Goal: Task Accomplishment & Management: Complete application form

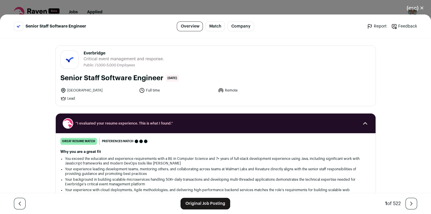
click at [197, 206] on link "Original Job Posting" at bounding box center [205, 204] width 50 height 12
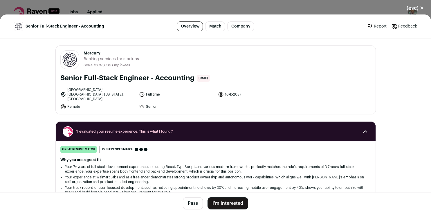
click at [239, 203] on button "I'm Interested" at bounding box center [227, 203] width 41 height 12
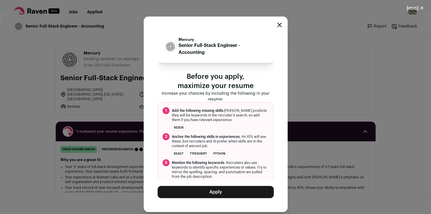
click at [214, 194] on button "Apply" at bounding box center [215, 192] width 116 height 12
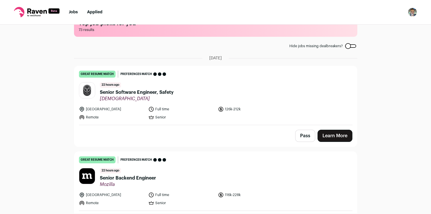
scroll to position [38, 0]
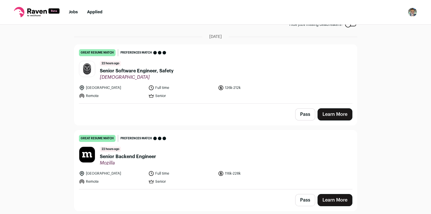
click at [296, 115] on button "Pass" at bounding box center [305, 114] width 20 height 12
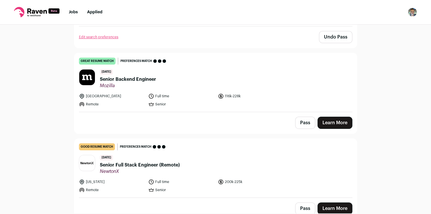
scroll to position [113, 0]
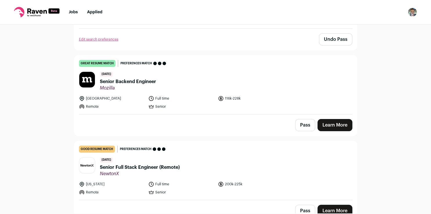
click at [335, 126] on link "Learn More" at bounding box center [334, 125] width 35 height 12
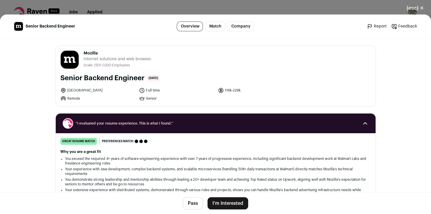
click at [224, 202] on button "I'm Interested" at bounding box center [227, 203] width 41 height 12
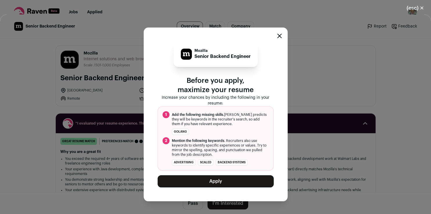
click at [221, 179] on button "Apply" at bounding box center [215, 181] width 116 height 12
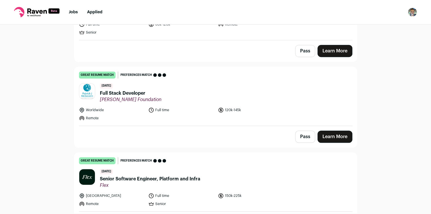
scroll to position [282, 0]
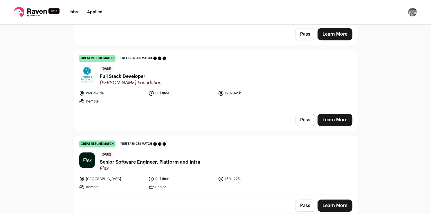
click at [328, 122] on link "Learn More" at bounding box center [334, 120] width 35 height 12
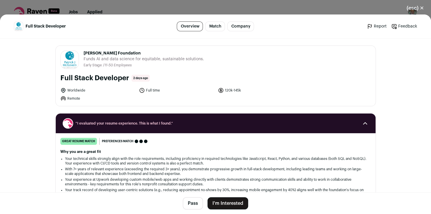
click at [237, 201] on button "I'm Interested" at bounding box center [227, 203] width 41 height 12
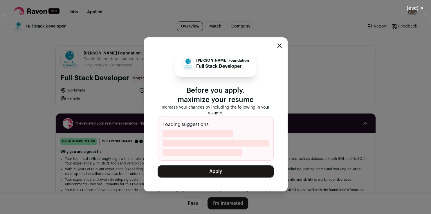
click at [228, 170] on button "Apply" at bounding box center [215, 172] width 116 height 12
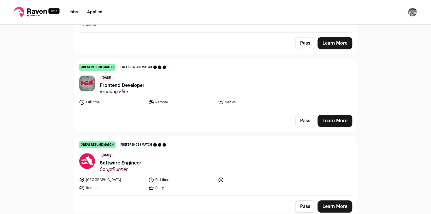
scroll to position [552, 0]
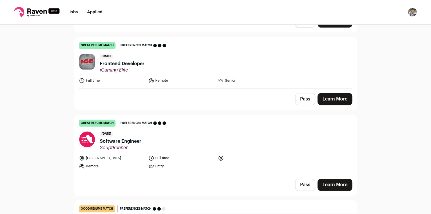
click at [330, 97] on link "Learn More" at bounding box center [334, 99] width 35 height 12
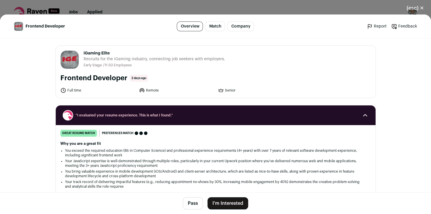
click at [227, 204] on button "I'm Interested" at bounding box center [227, 203] width 41 height 12
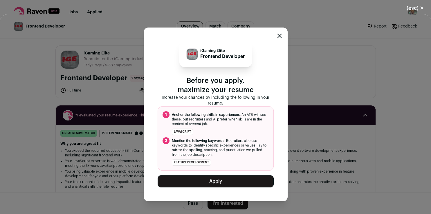
click at [229, 183] on button "Apply" at bounding box center [215, 181] width 116 height 12
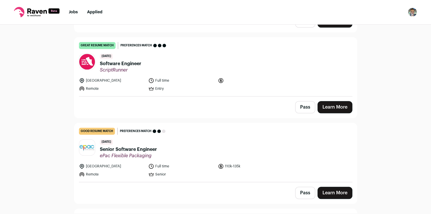
click at [338, 106] on link "Learn More" at bounding box center [334, 107] width 35 height 12
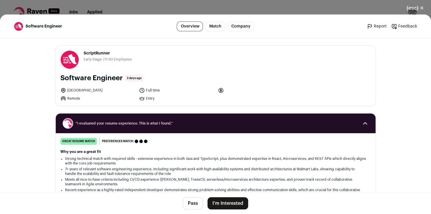
click at [216, 202] on button "I'm Interested" at bounding box center [227, 203] width 41 height 12
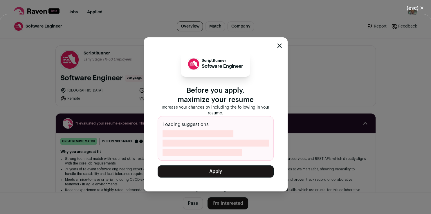
click at [222, 170] on button "Apply" at bounding box center [215, 172] width 116 height 12
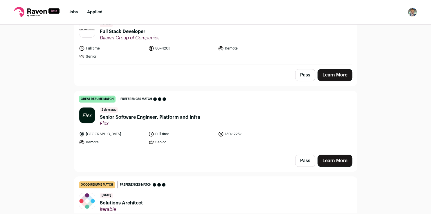
scroll to position [270, 0]
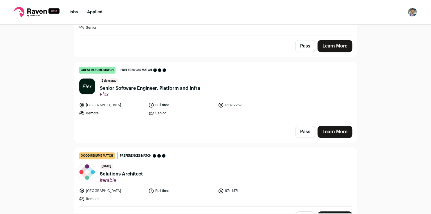
click at [325, 133] on link "Learn More" at bounding box center [334, 132] width 35 height 12
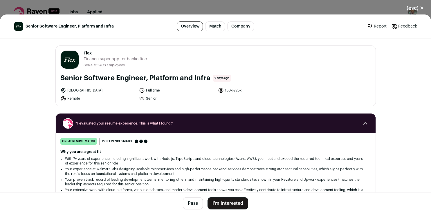
click at [224, 205] on button "I'm Interested" at bounding box center [227, 203] width 41 height 12
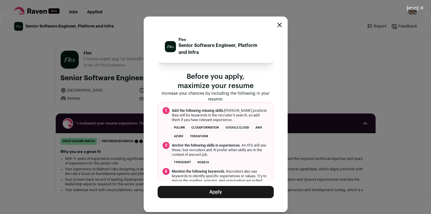
click at [222, 193] on button "Apply" at bounding box center [215, 192] width 116 height 12
